Goal: Information Seeking & Learning: Learn about a topic

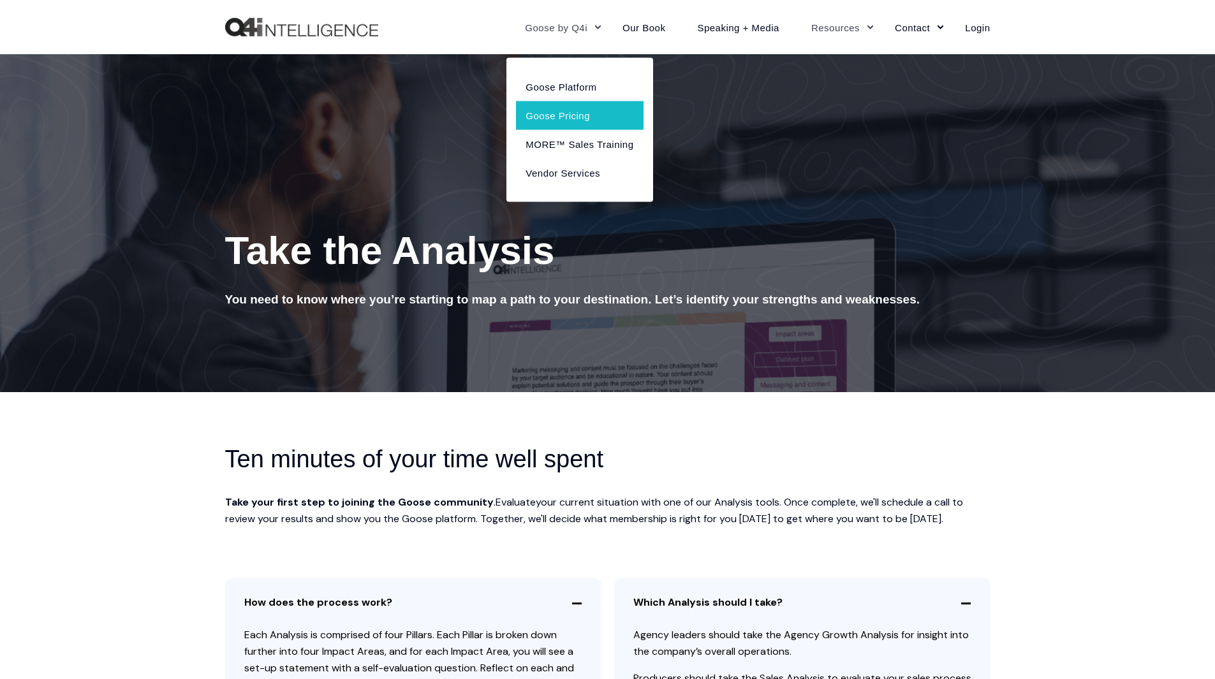
click at [566, 111] on link "Goose Pricing" at bounding box center [579, 115] width 127 height 29
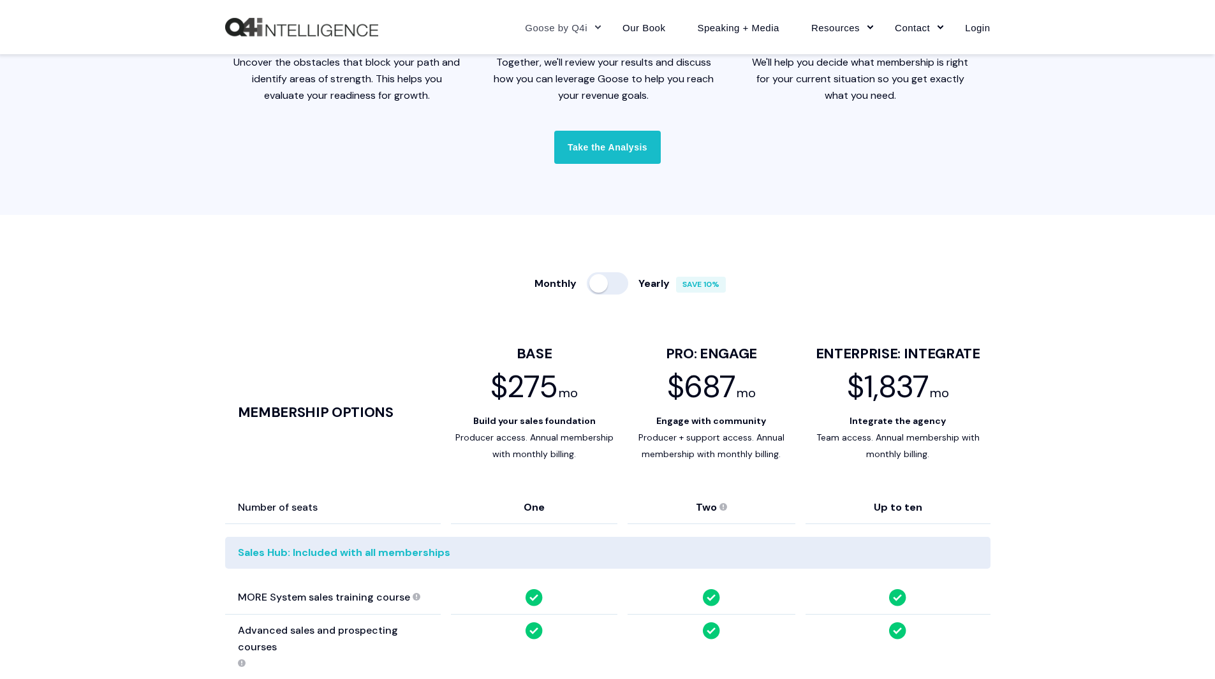
scroll to position [510, 0]
